Goal: Navigation & Orientation: Find specific page/section

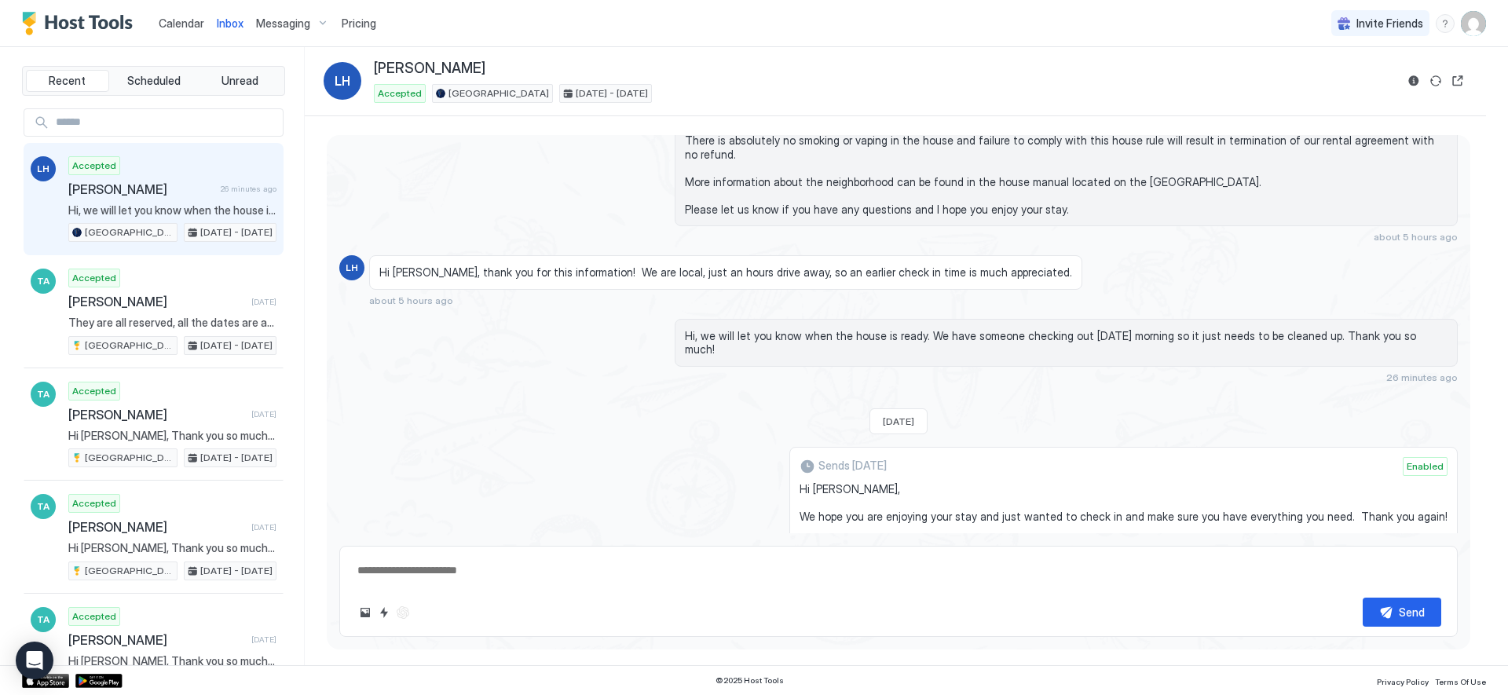
scroll to position [539, 0]
